Goal: Task Accomplishment & Management: Manage account settings

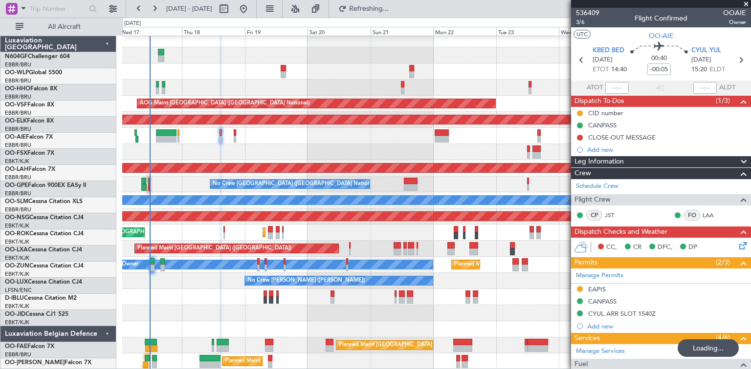
scroll to position [5, 0]
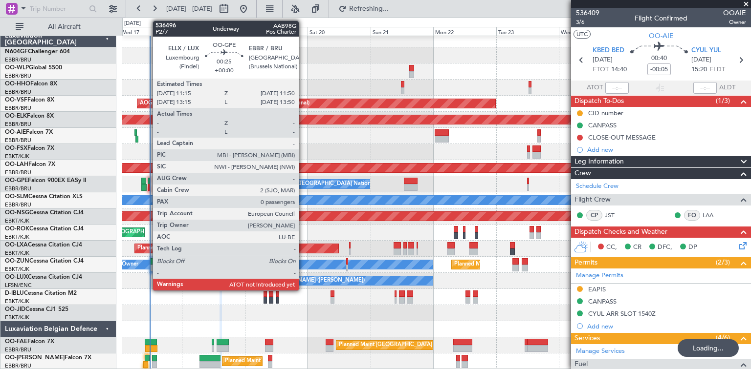
click at [148, 184] on div "No Crew [GEOGRAPHIC_DATA] ([GEOGRAPHIC_DATA] National) No Crew [GEOGRAPHIC_DATA…" at bounding box center [436, 184] width 628 height 16
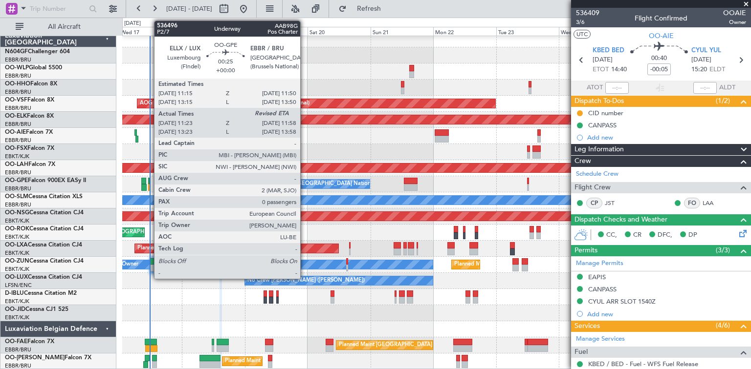
click at [149, 186] on div at bounding box center [149, 187] width 2 height 7
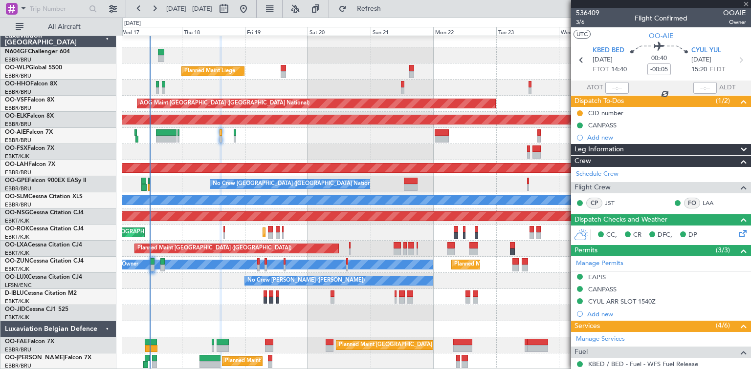
type input "11:28"
type input "0"
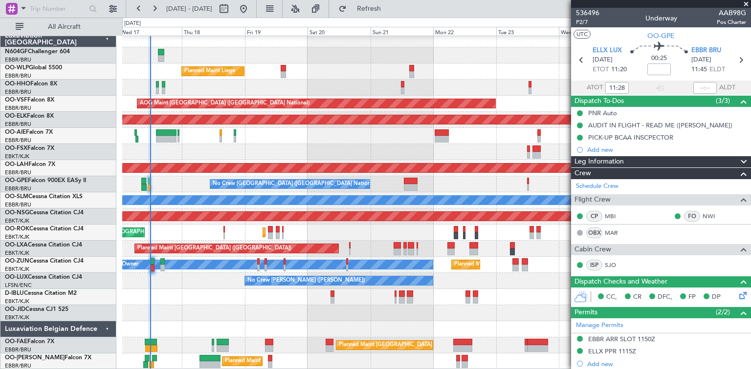
click at [150, 184] on div "No Crew [GEOGRAPHIC_DATA] ([GEOGRAPHIC_DATA] National) No Crew [GEOGRAPHIC_DATA…" at bounding box center [436, 184] width 628 height 16
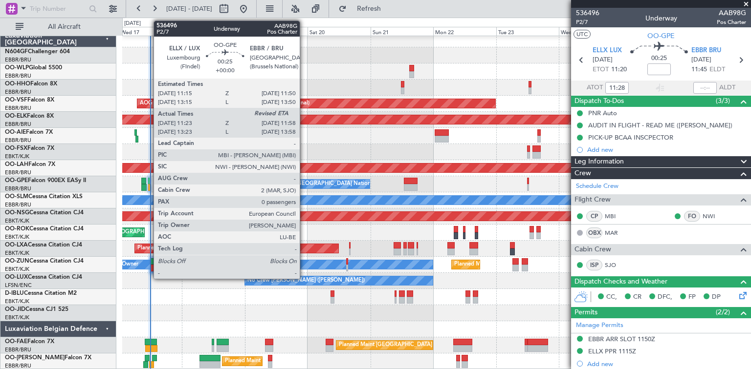
click at [149, 185] on div at bounding box center [149, 187] width 2 height 7
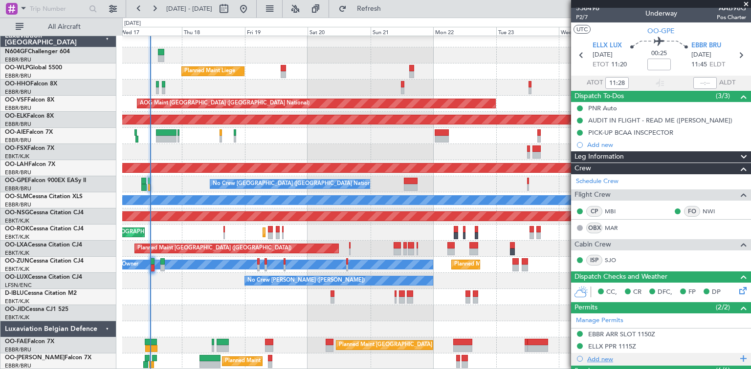
scroll to position [0, 0]
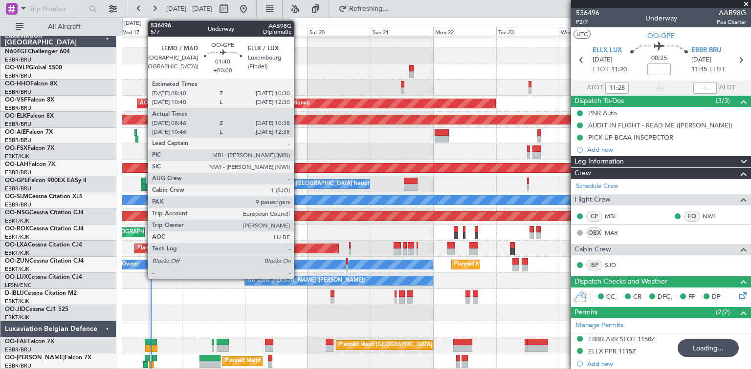
type input "11:58"
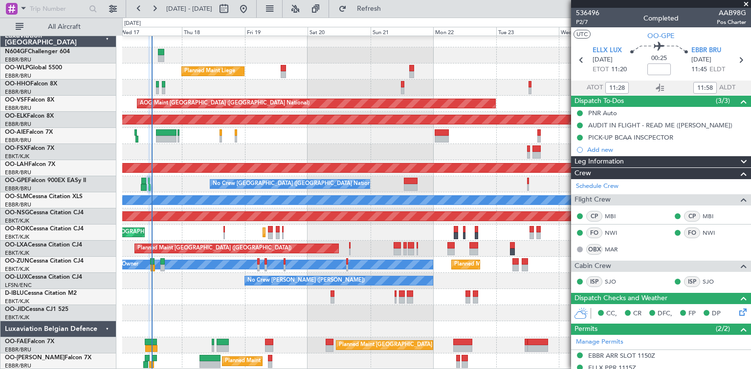
click at [267, 43] on div at bounding box center [436, 39] width 628 height 16
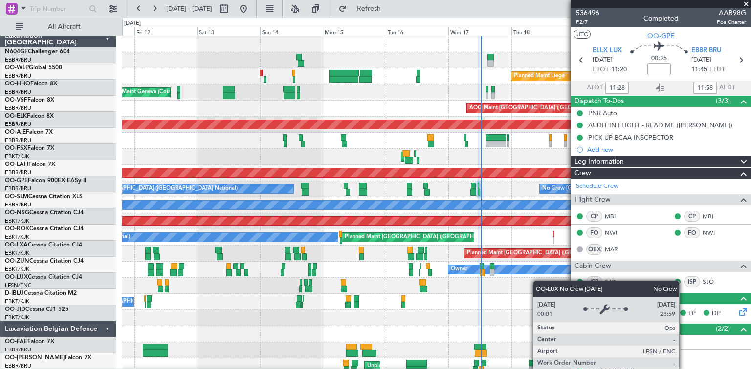
click at [593, 289] on fb-app "[DATE] - [DATE] Refresh Quick Links All Aircraft Planned Maint Liege Planned Ma…" at bounding box center [375, 188] width 751 height 362
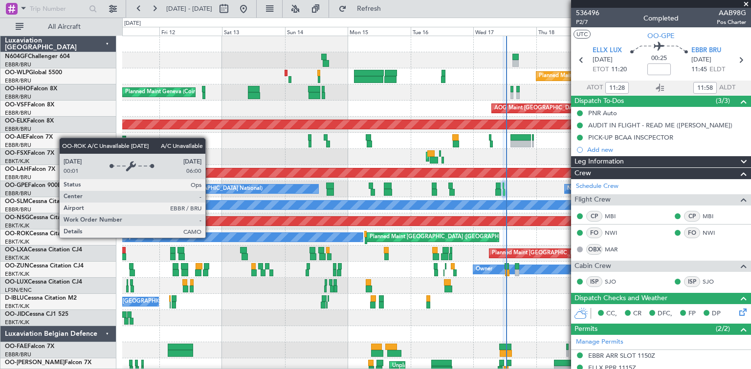
click at [564, 282] on div "Planned Maint Liege Planned Maint Liege Planned Maint Geneva ([GEOGRAPHIC_DATA]…" at bounding box center [436, 205] width 628 height 339
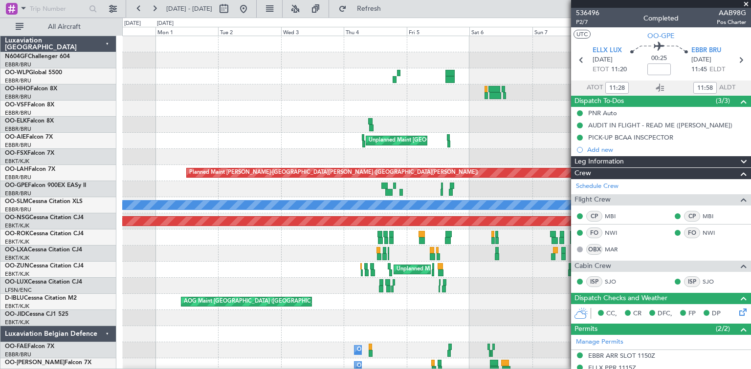
click at [636, 286] on fb-app "[DATE] - [DATE] Refresh Quick Links All Aircraft Planned Maint Liege AOG Maint …" at bounding box center [375, 188] width 751 height 362
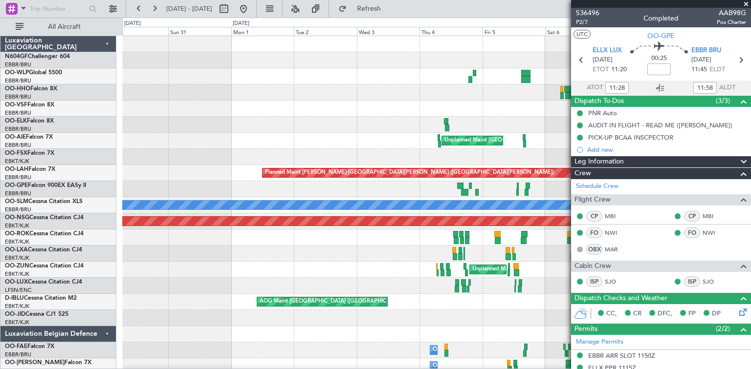
click at [618, 293] on fb-app "[DATE] - [DATE] Refresh Quick Links All Aircraft Planned Maint Liege AOG Maint …" at bounding box center [375, 188] width 751 height 362
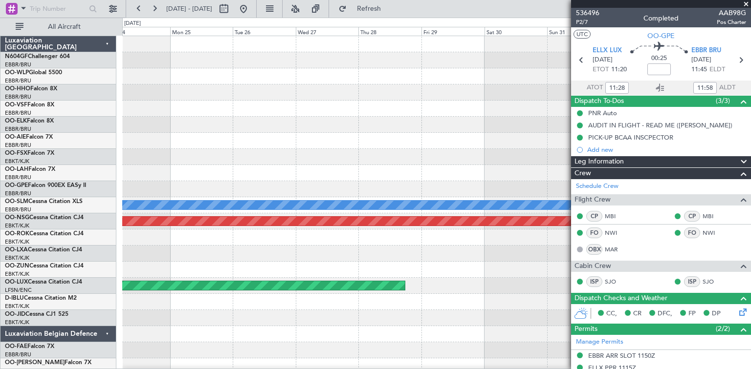
click at [738, 311] on fb-app "[DATE] - [DATE] Refresh Quick Links All Aircraft Unplanned Maint [GEOGRAPHIC_DA…" at bounding box center [375, 188] width 751 height 362
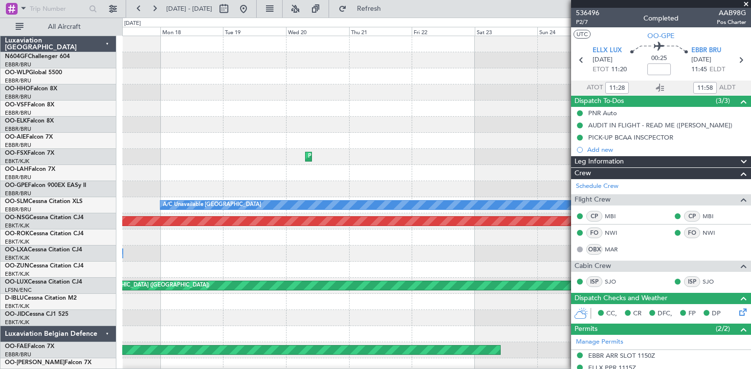
click at [631, 283] on fb-app "[DATE] - [DATE] Refresh Quick Links All Aircraft Planned Maint [GEOGRAPHIC_DATA…" at bounding box center [375, 188] width 751 height 362
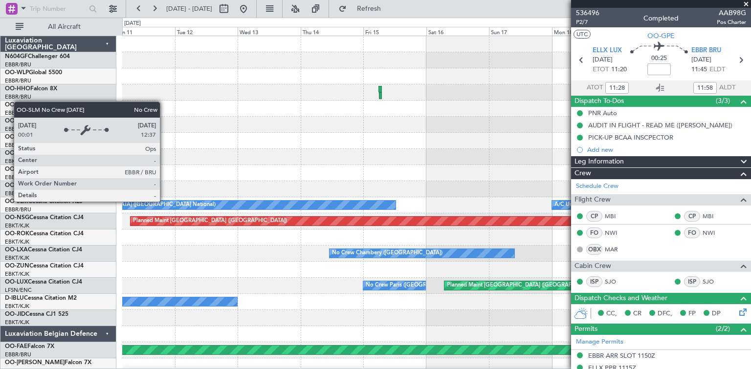
click at [574, 250] on fb-app "[DATE] - [DATE] Refresh Quick Links All Aircraft Planned Maint Geneva ([GEOGRAP…" at bounding box center [375, 188] width 751 height 362
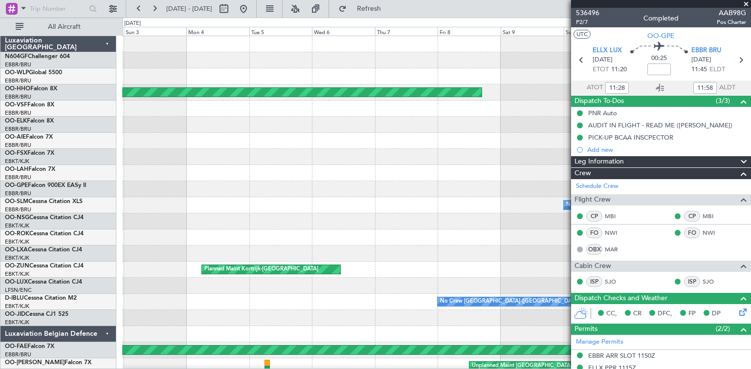
click at [243, 217] on div "Planned Maint Geneva (Cointrin) No Crew [GEOGRAPHIC_DATA] (Brussels National) P…" at bounding box center [436, 205] width 628 height 339
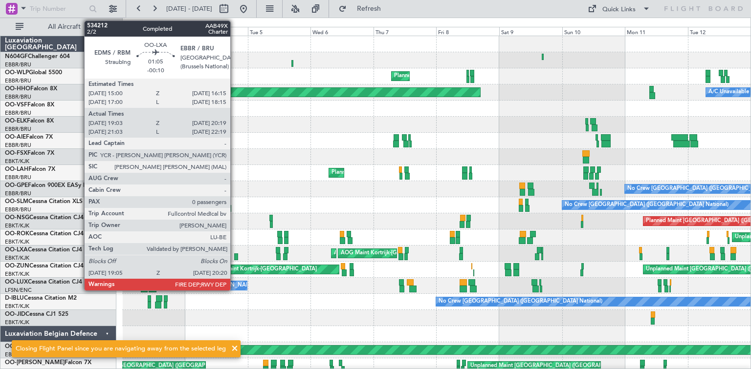
click at [235, 258] on div at bounding box center [235, 257] width 3 height 7
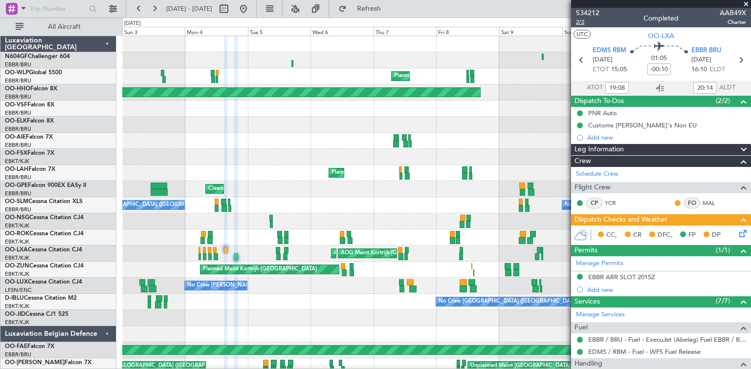
click at [577, 21] on span "2/2" at bounding box center [587, 22] width 23 height 8
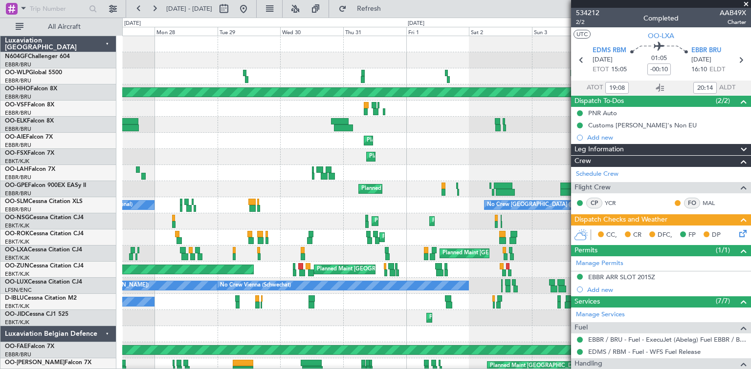
click at [637, 143] on fb-app "[DATE] - [DATE] Refresh Quick Links All Aircraft Planned Maint Milan ([GEOGRAPH…" at bounding box center [375, 188] width 751 height 362
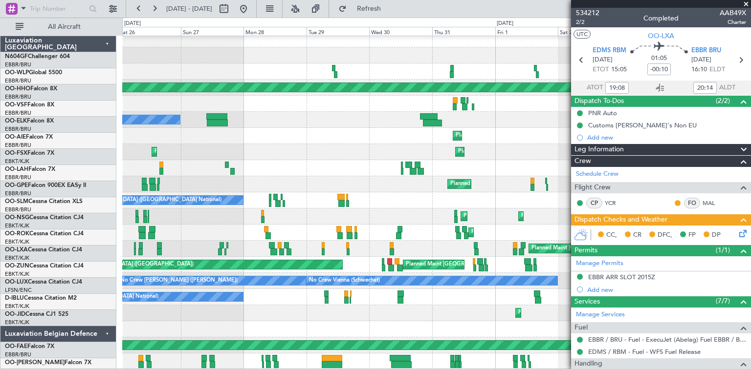
click at [429, 149] on div "Planned Maint Kortrijk-[GEOGRAPHIC_DATA] Planned Maint [GEOGRAPHIC_DATA]-[GEOGR…" at bounding box center [436, 152] width 628 height 16
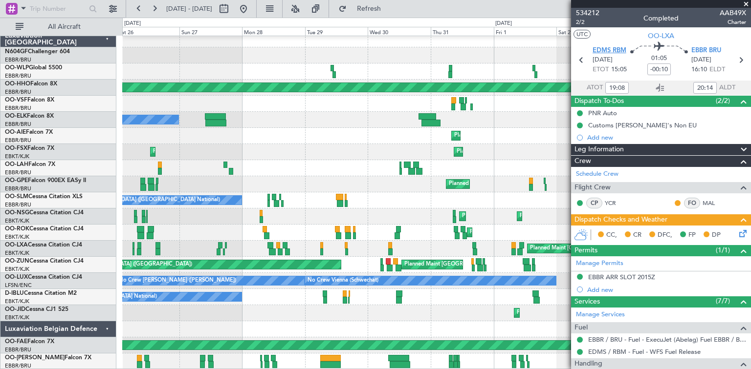
click at [613, 51] on span "EDMS RBM" at bounding box center [609, 51] width 34 height 10
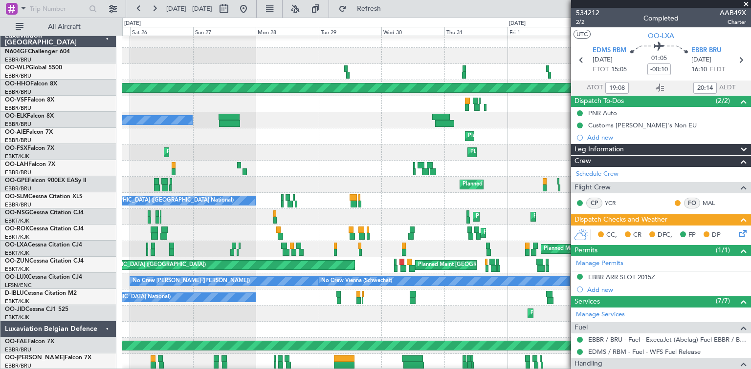
scroll to position [3, 0]
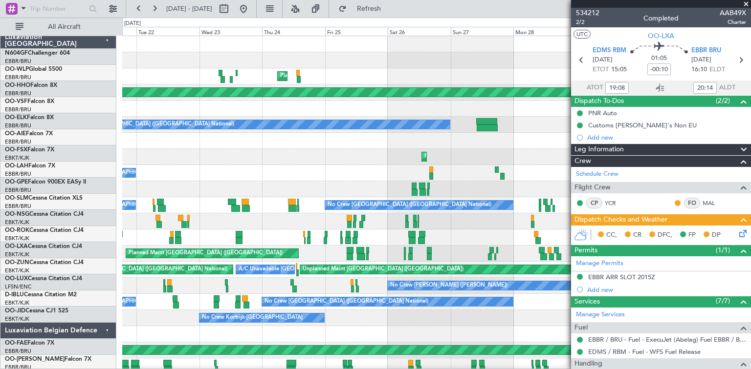
click at [557, 251] on div "Planned Maint Milan (Linate) Planned Maint Geneva ([GEOGRAPHIC_DATA]) Owner [GE…" at bounding box center [436, 205] width 628 height 339
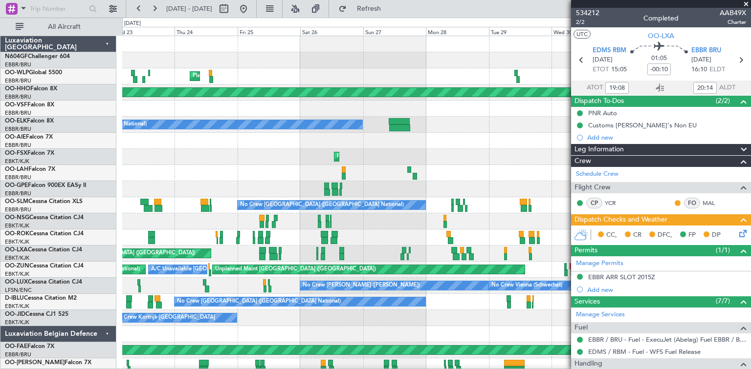
click at [43, 226] on div "Planned Maint Milan (Linate) Planned Maint Geneva ([GEOGRAPHIC_DATA]) Owner [GE…" at bounding box center [375, 194] width 751 height 352
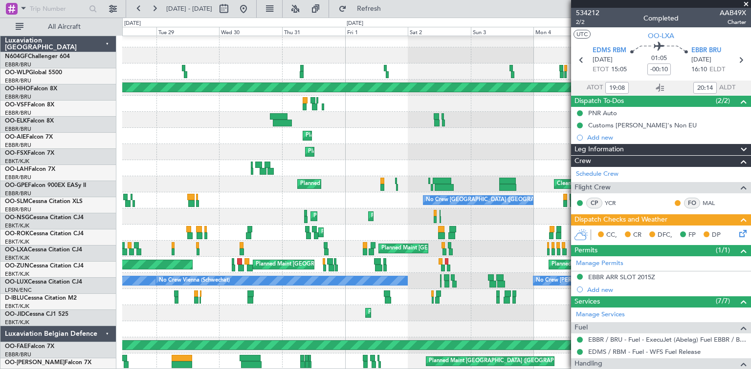
scroll to position [5, 0]
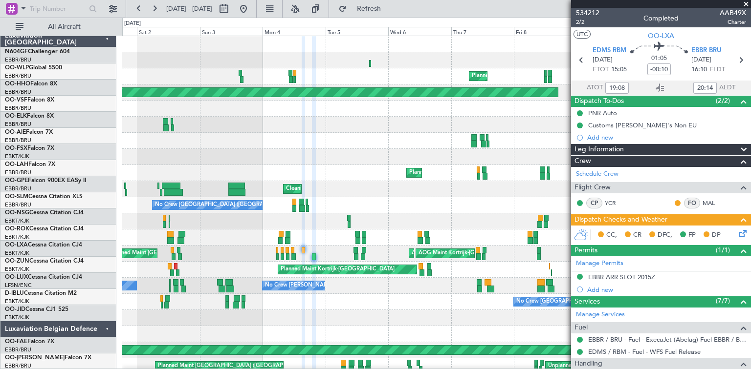
click at [3, 218] on div "Planned Maint Milan (Linate) Planned Maint Geneva ([GEOGRAPHIC_DATA]) A/C Unava…" at bounding box center [375, 194] width 751 height 352
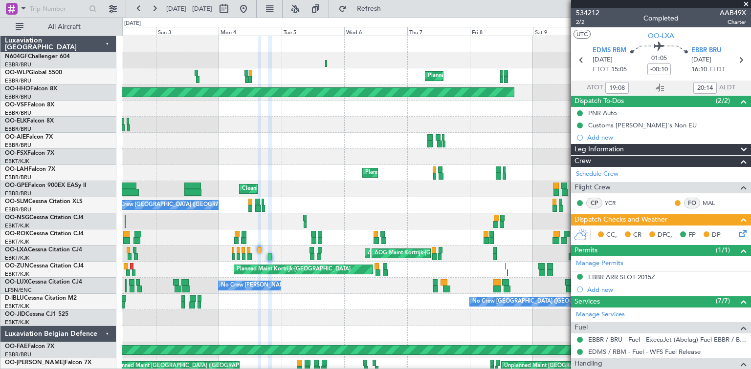
click at [211, 230] on div "Planned Maint Milan (Linate) Planned Maint Geneva ([GEOGRAPHIC_DATA]) A/C Unava…" at bounding box center [436, 205] width 628 height 339
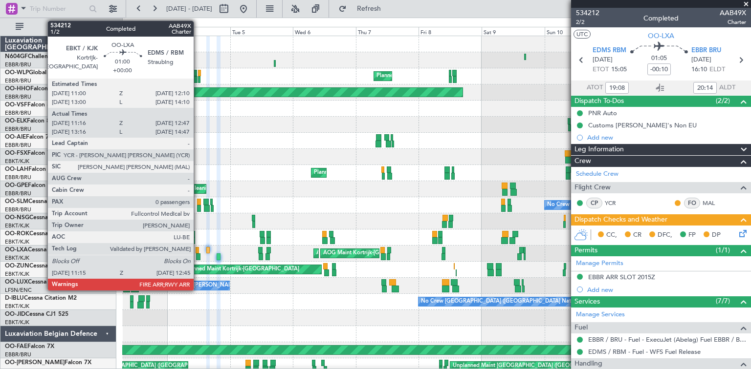
click at [198, 254] on div at bounding box center [198, 257] width 4 height 7
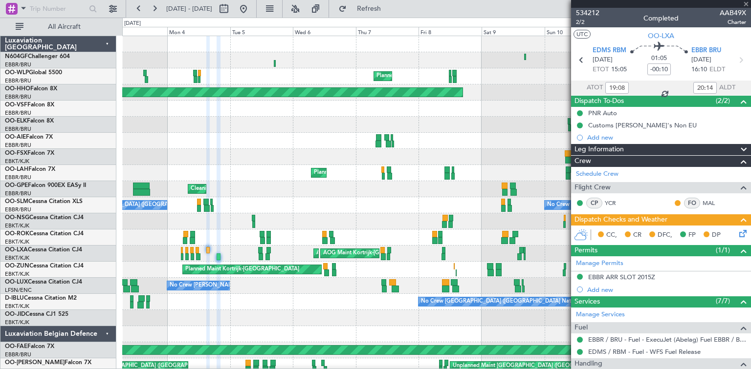
type input "11:21"
type input "12:42"
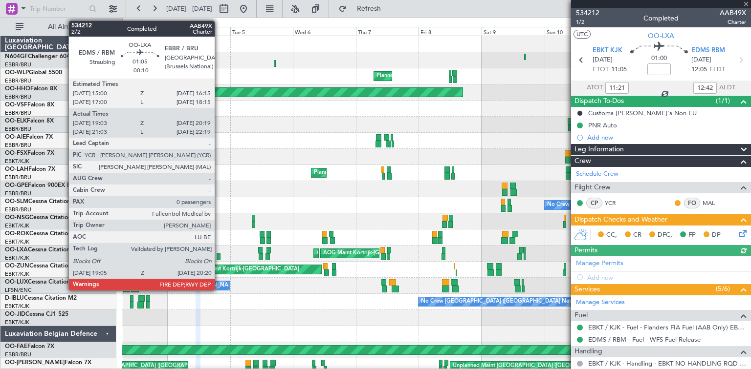
click at [219, 257] on div at bounding box center [218, 257] width 3 height 7
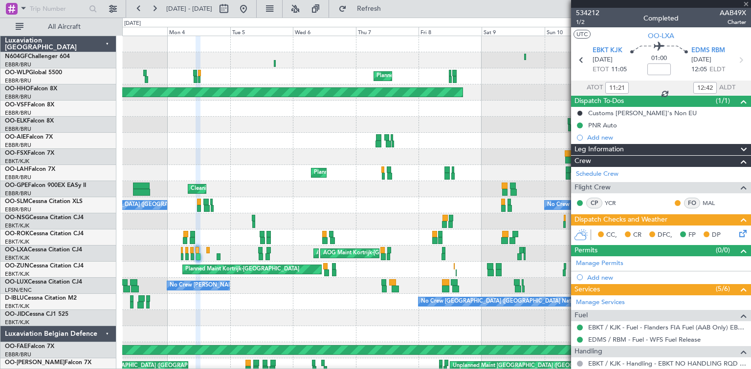
type input "-00:10"
type input "19:08"
type input "20:14"
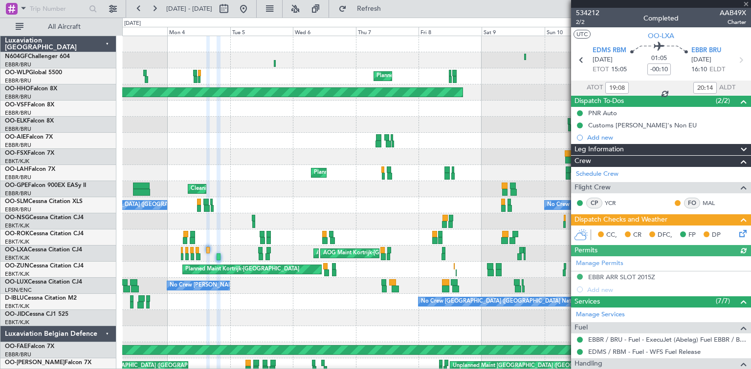
scroll to position [111, 0]
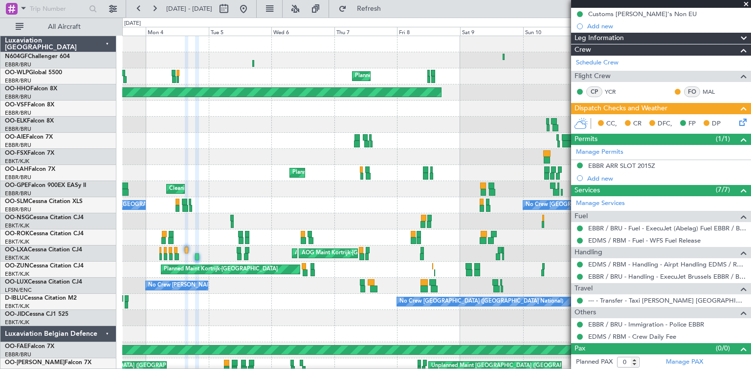
click at [378, 182] on div "Planned Maint Milan (Linate) Planned Maint Geneva ([GEOGRAPHIC_DATA]) A/C Unava…" at bounding box center [436, 205] width 628 height 339
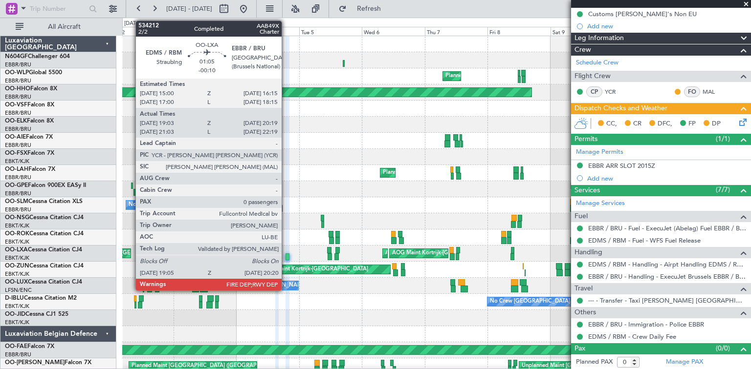
click at [286, 256] on div at bounding box center [286, 257] width 3 height 7
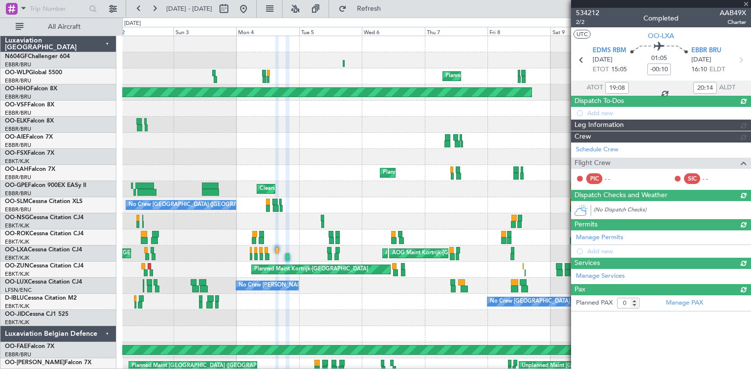
scroll to position [0, 0]
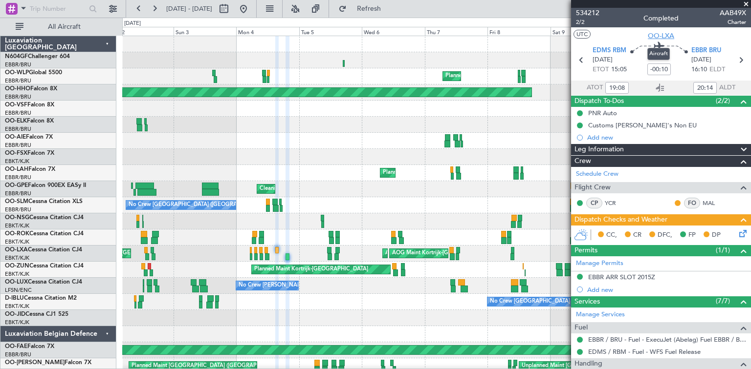
click at [658, 37] on span "OO-LXA" at bounding box center [661, 36] width 26 height 10
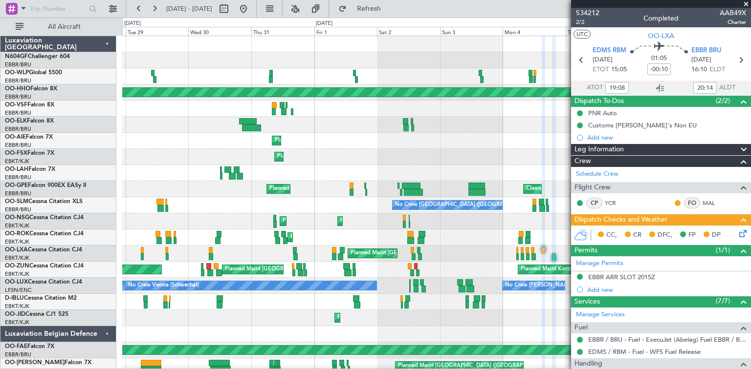
click at [484, 231] on div "Planned Maint Milan (Linate) Planned Maint Geneva ([GEOGRAPHIC_DATA]) Owner [GE…" at bounding box center [436, 205] width 628 height 339
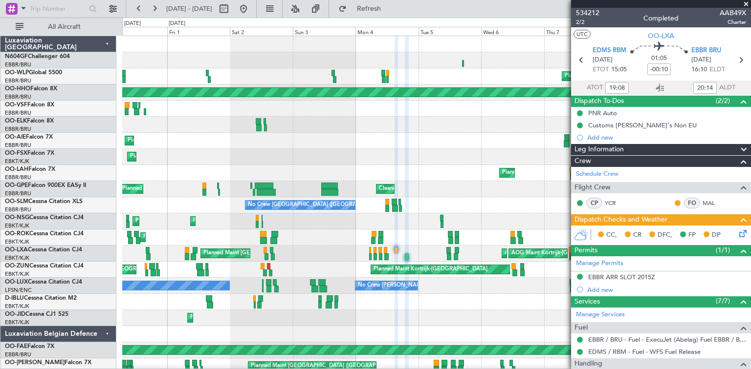
click at [156, 230] on div "Planned Maint Milan (Linate) Planned Maint Geneva ([GEOGRAPHIC_DATA]) A/C Unava…" at bounding box center [436, 205] width 628 height 339
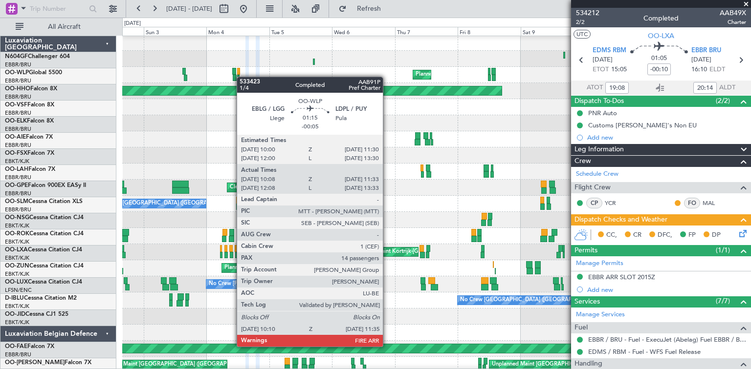
scroll to position [3, 0]
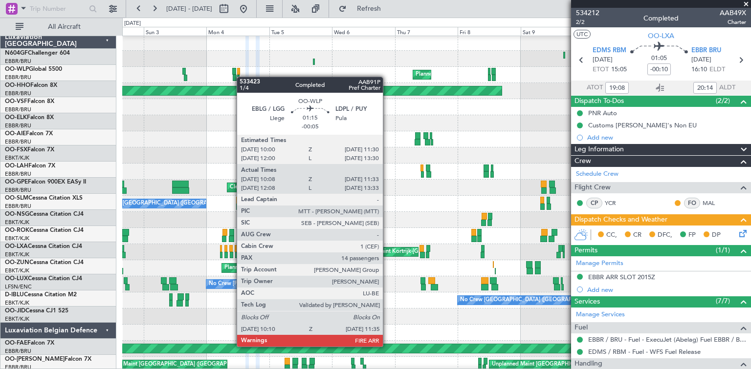
click at [235, 75] on div "Planned Maint Milan (Linate)" at bounding box center [436, 75] width 628 height 16
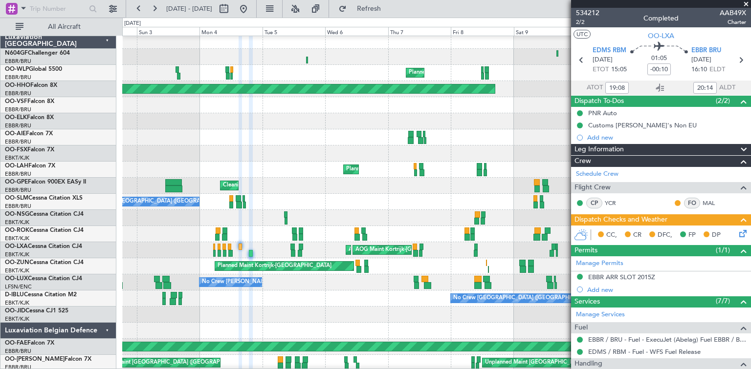
click at [59, 131] on div "Planned Maint Milan (Linate) Planned Maint Geneva ([GEOGRAPHIC_DATA]) A/C Unava…" at bounding box center [375, 194] width 751 height 352
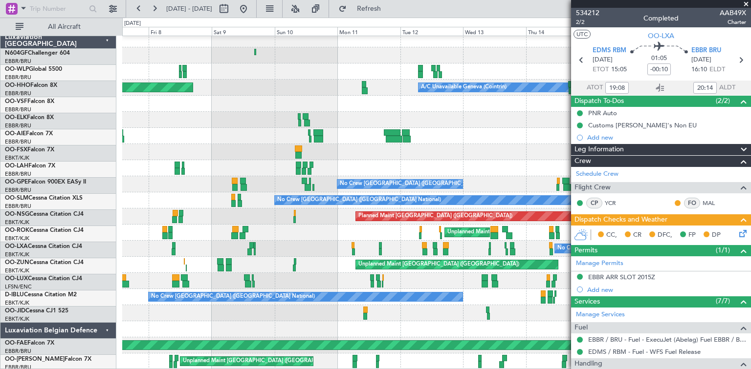
scroll to position [5, 0]
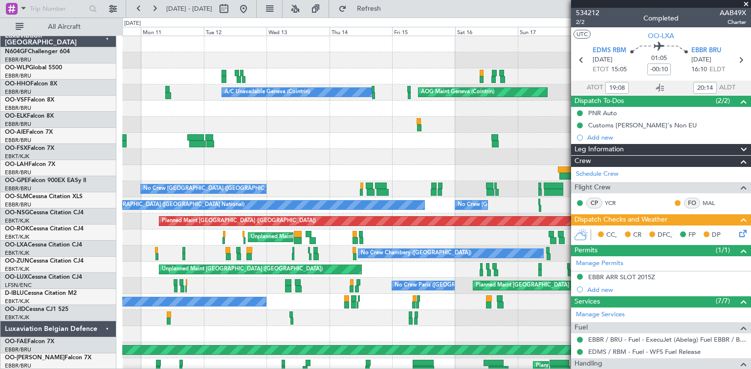
click at [199, 172] on div at bounding box center [436, 173] width 628 height 16
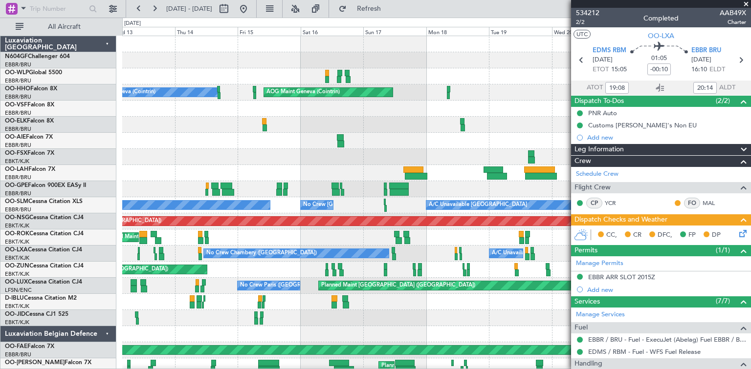
click at [213, 164] on div "Planned Maint Kortrijk-[GEOGRAPHIC_DATA]" at bounding box center [436, 157] width 628 height 16
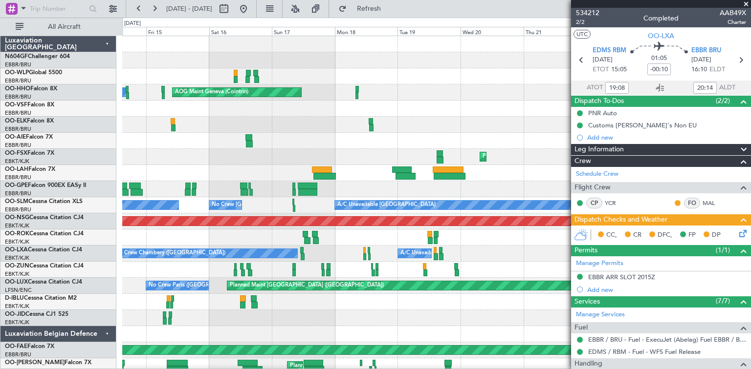
scroll to position [5, 0]
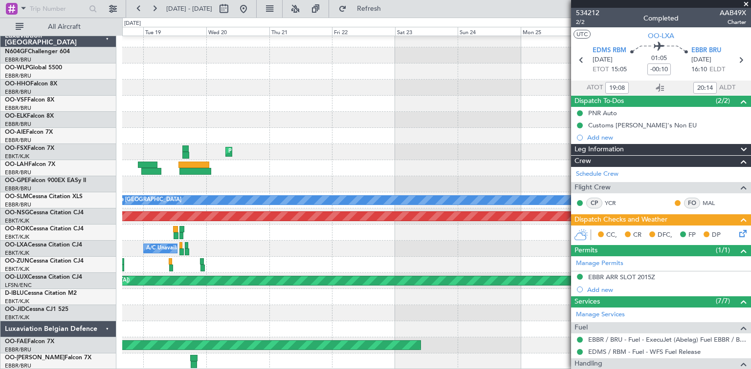
click at [153, 133] on div "AOG Maint Geneva (Cointrin) Planned Maint [GEOGRAPHIC_DATA]-[GEOGRAPHIC_DATA] A…" at bounding box center [436, 200] width 628 height 339
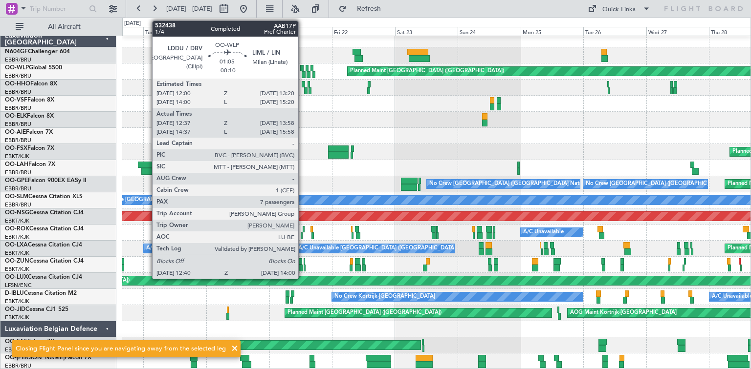
click at [303, 72] on div at bounding box center [304, 74] width 4 height 7
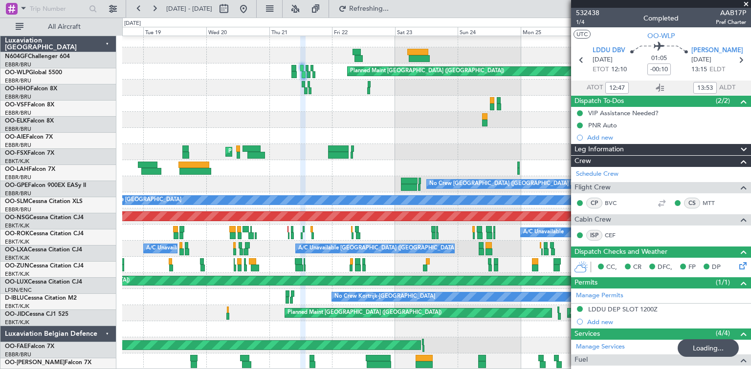
scroll to position [5, 0]
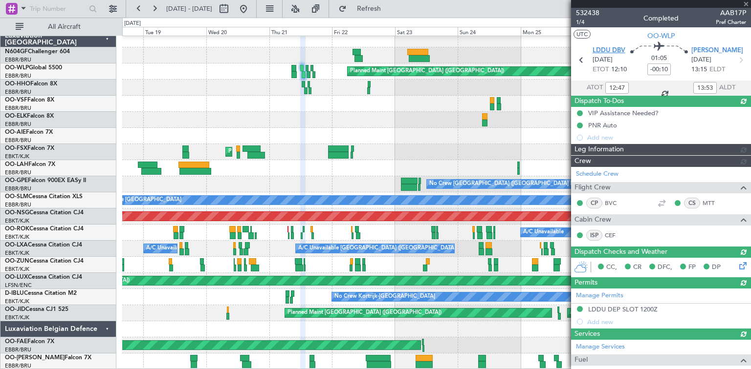
click at [603, 46] on span "LDDU DBV" at bounding box center [608, 51] width 33 height 10
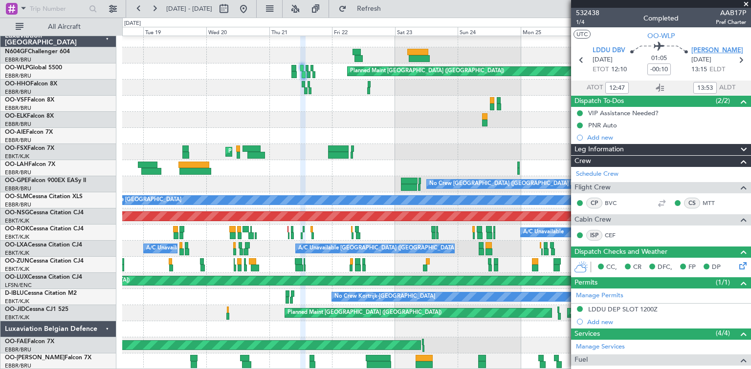
click at [708, 51] on span "LIML LIN" at bounding box center [717, 51] width 52 height 10
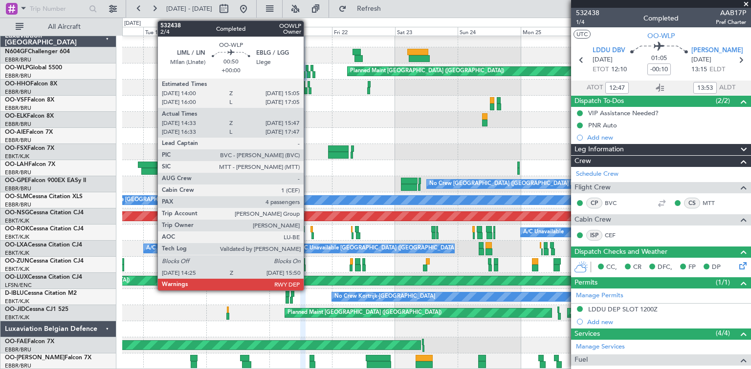
click at [308, 74] on div at bounding box center [308, 74] width 4 height 7
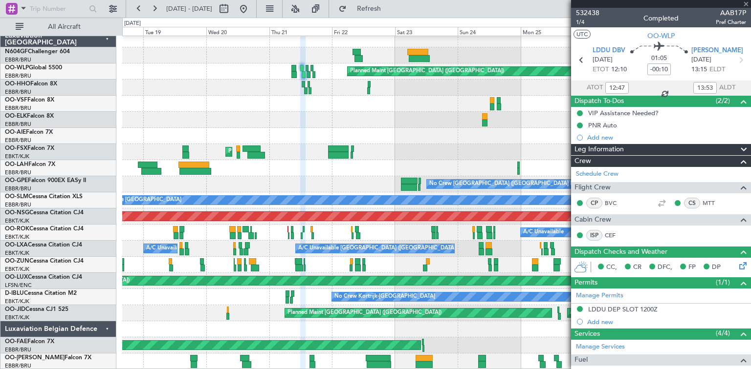
type input "14:43"
type input "15:42"
type input "4"
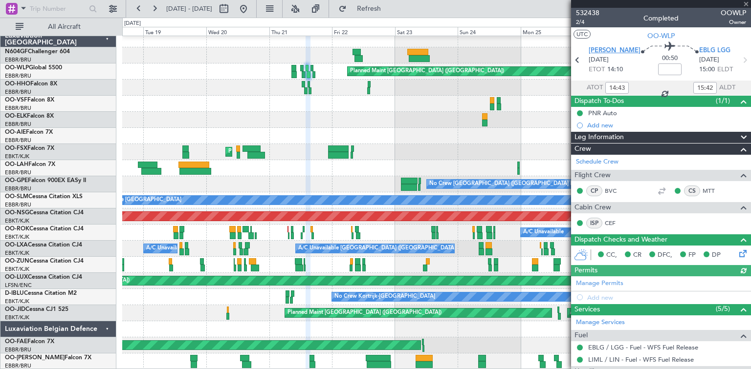
click at [608, 47] on span "LIML LIN" at bounding box center [614, 51] width 52 height 10
click at [657, 90] on icon at bounding box center [660, 88] width 12 height 12
click at [564, 152] on div "Planned Maint Berlin (Brandenburg) AOG Maint Geneva (Cointrin) Planned Maint Ko…" at bounding box center [436, 200] width 628 height 339
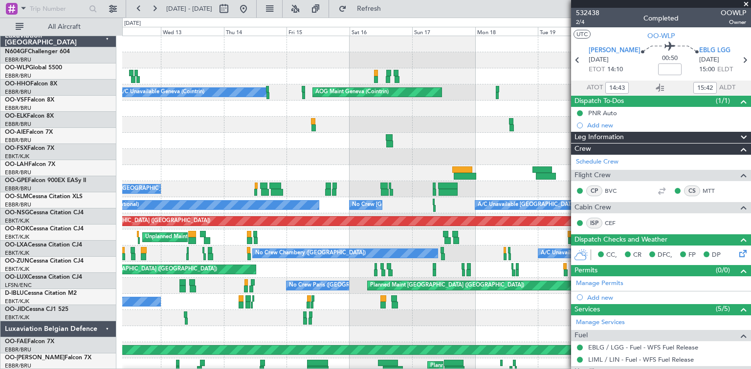
scroll to position [0, 0]
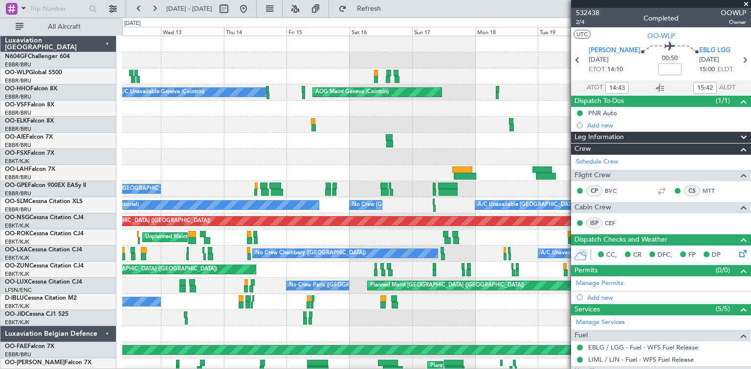
click at [564, 163] on div "Planned Maint Berlin (Brandenburg) AOG Maint Geneva (Cointrin) A/C Unavailable …" at bounding box center [436, 205] width 628 height 339
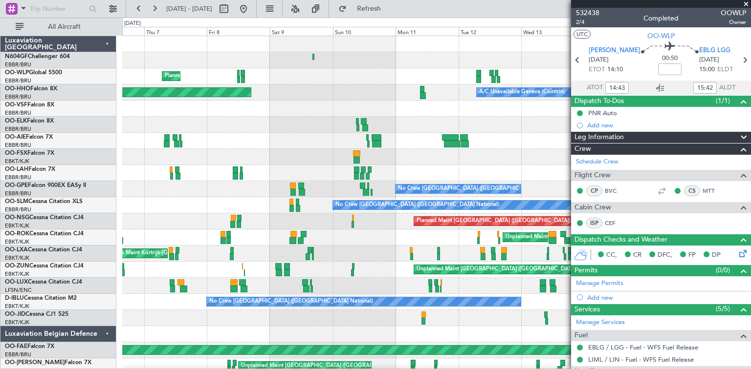
click at [625, 188] on fb-app "18 Aug 2025 - 28 Aug 2025 Refresh Quick Links All Aircraft Planned Maint Milan …" at bounding box center [375, 188] width 751 height 362
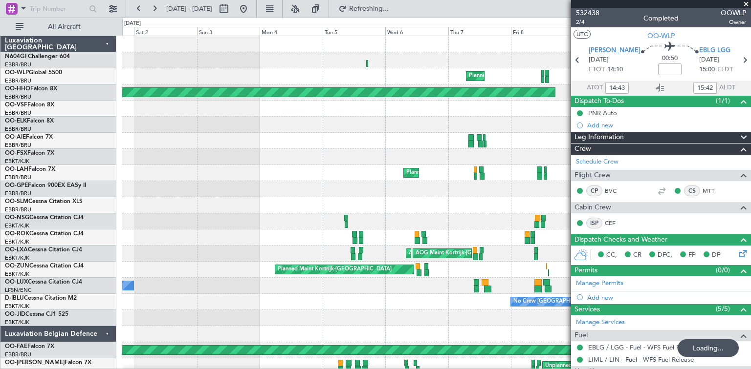
click at [344, 148] on div at bounding box center [436, 141] width 628 height 16
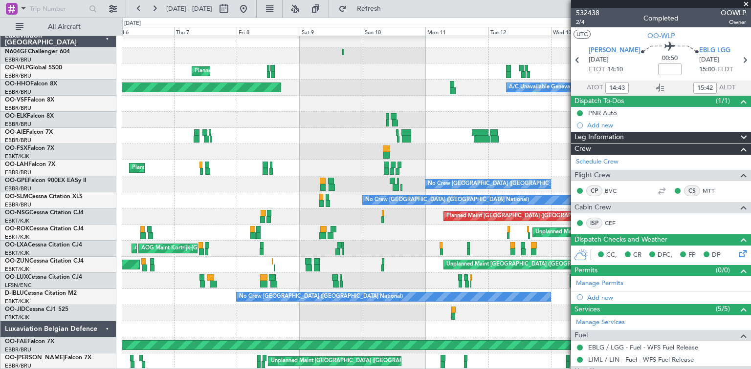
click at [101, 290] on div "Planned Maint Milan (Linate) Planned Maint Geneva (Cointrin) A/C Unavailable Ge…" at bounding box center [375, 194] width 751 height 352
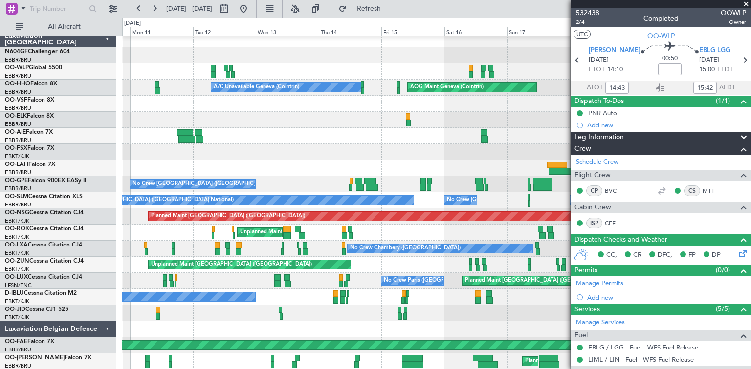
scroll to position [5, 0]
click at [109, 289] on div "Planned Maint Berlin (Brandenburg) A/C Unavailable Geneva (Cointrin) AOG Maint …" at bounding box center [375, 194] width 751 height 352
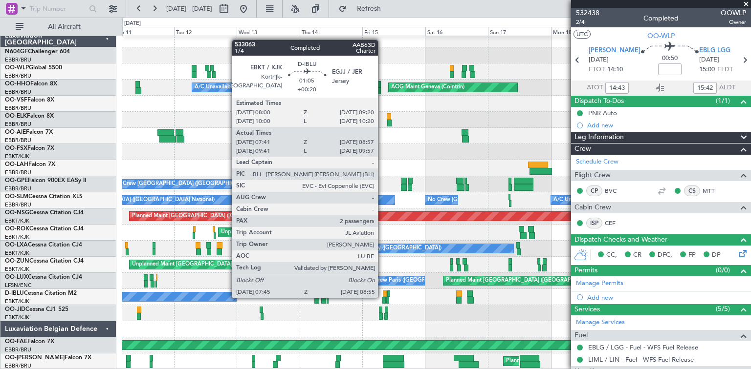
click at [382, 297] on div at bounding box center [383, 300] width 3 height 7
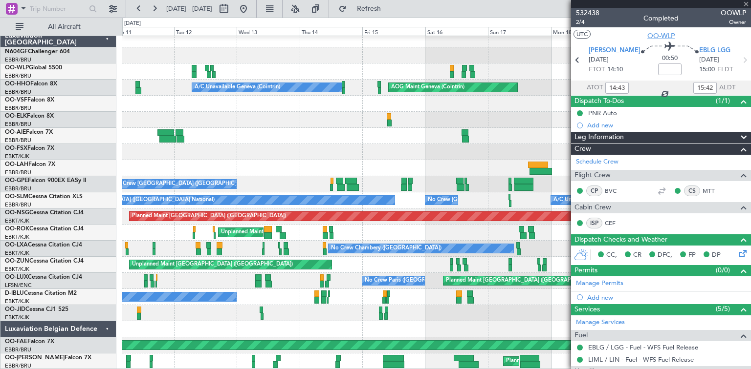
type input "+00:20"
type input "07:51"
type input "08:52"
type input "2"
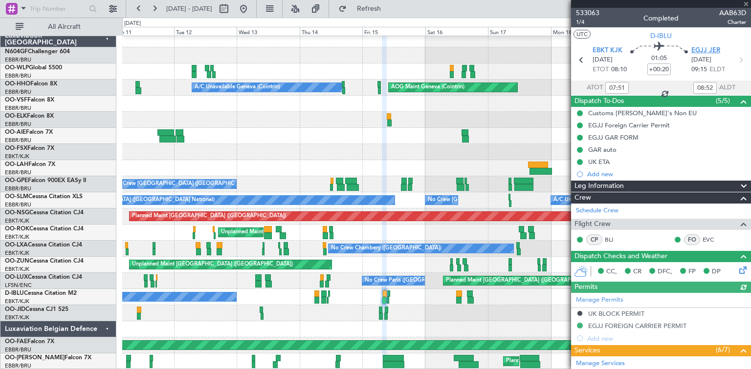
click at [702, 49] on span "EGJJ JER" at bounding box center [705, 51] width 29 height 10
click at [614, 49] on span "EBKT KJK" at bounding box center [607, 51] width 30 height 10
click at [659, 34] on span "D-IBLU" at bounding box center [661, 36] width 22 height 10
